Goal: Use online tool/utility: Utilize a website feature to perform a specific function

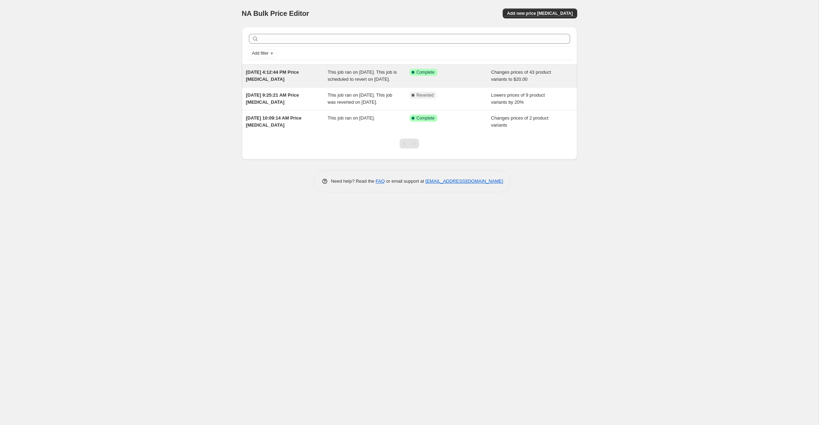
click at [384, 73] on span "This job ran on [DATE]. This job is scheduled to revert on [DATE]." at bounding box center [362, 76] width 69 height 12
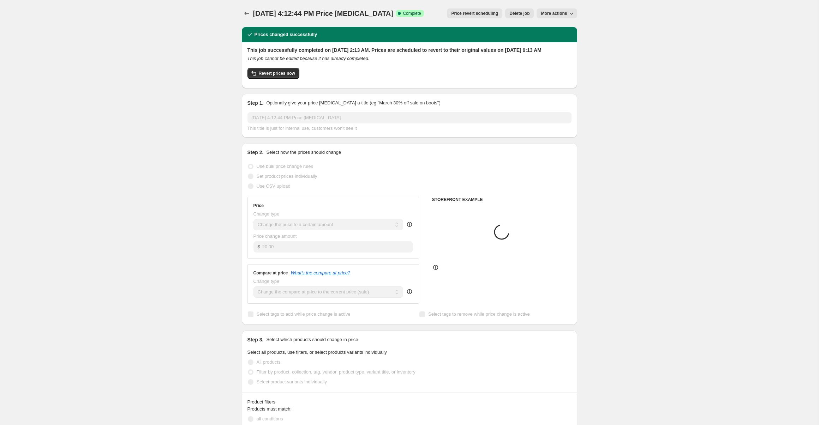
select select "tag"
click at [263, 76] on span "Revert prices now" at bounding box center [277, 74] width 36 height 6
checkbox input "false"
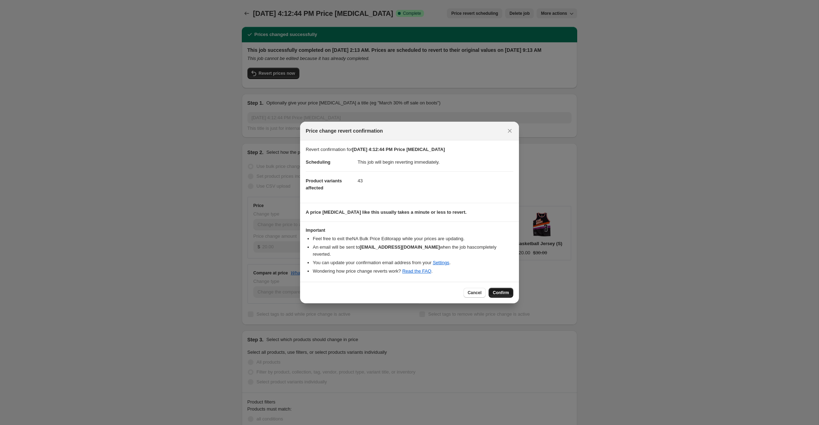
click at [507, 296] on button "Confirm" at bounding box center [501, 293] width 25 height 10
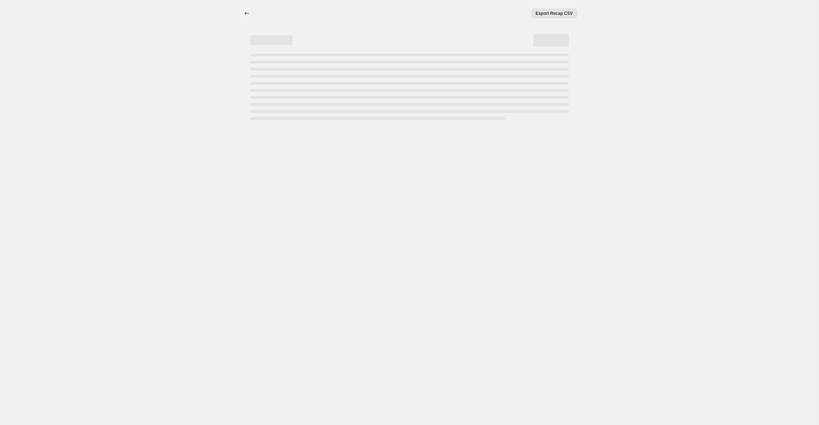
select select "tag"
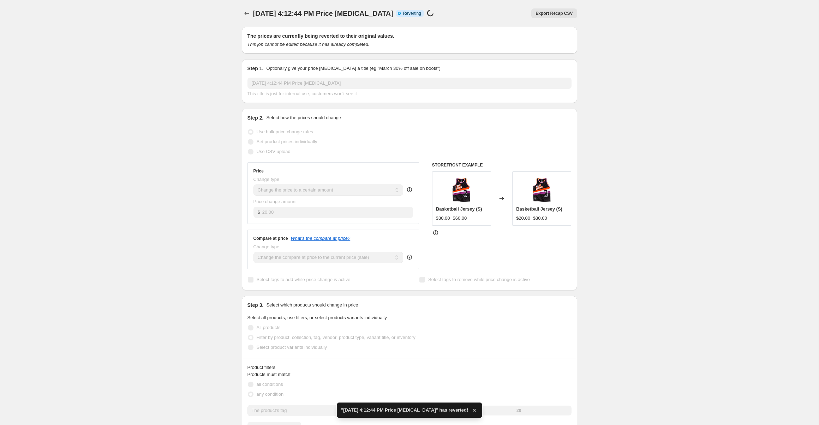
checkbox input "true"
